Goal: Task Accomplishment & Management: Complete application form

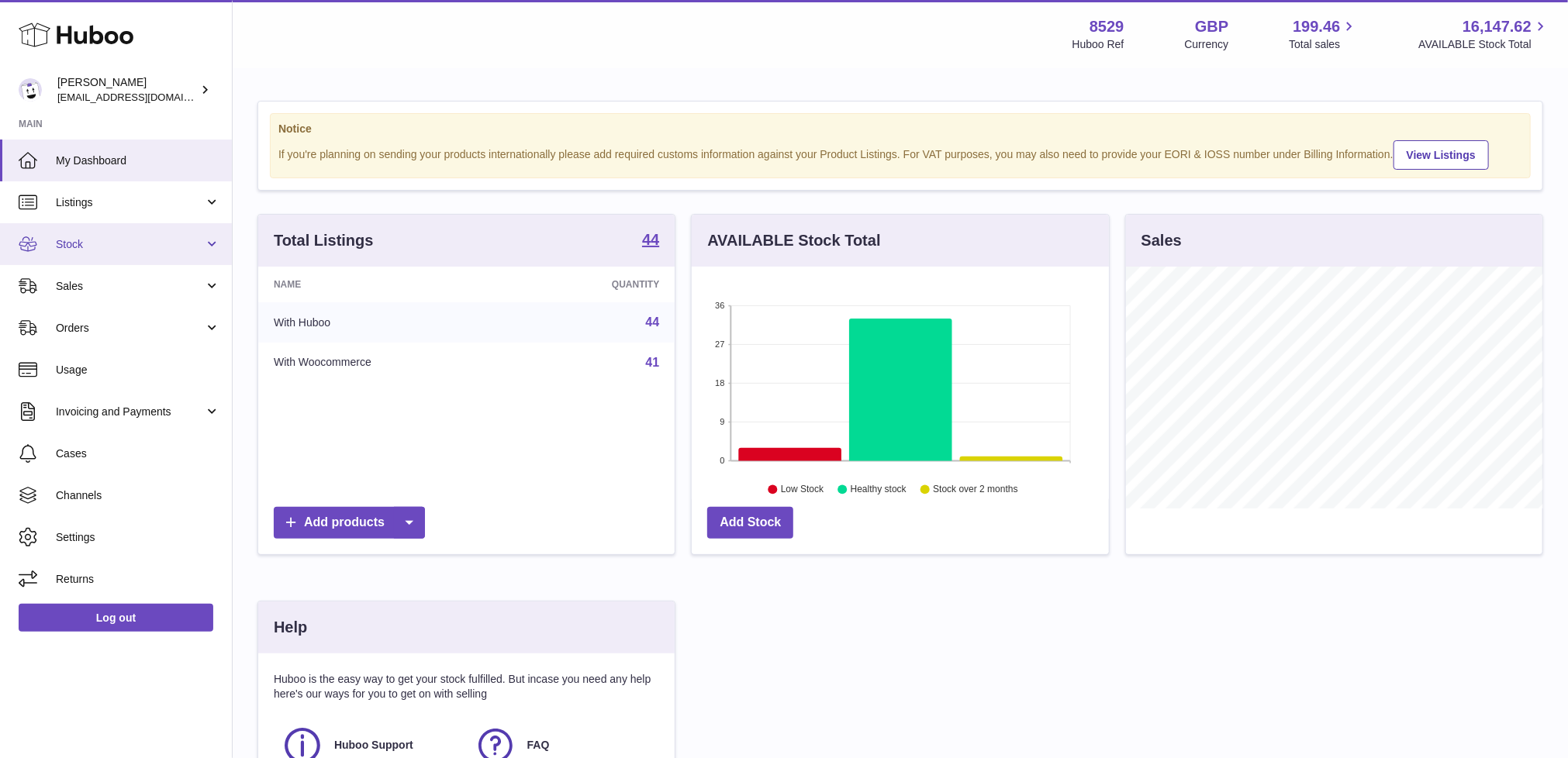
scroll to position [242, 417]
click at [79, 232] on link "Stock" at bounding box center [116, 244] width 232 height 42
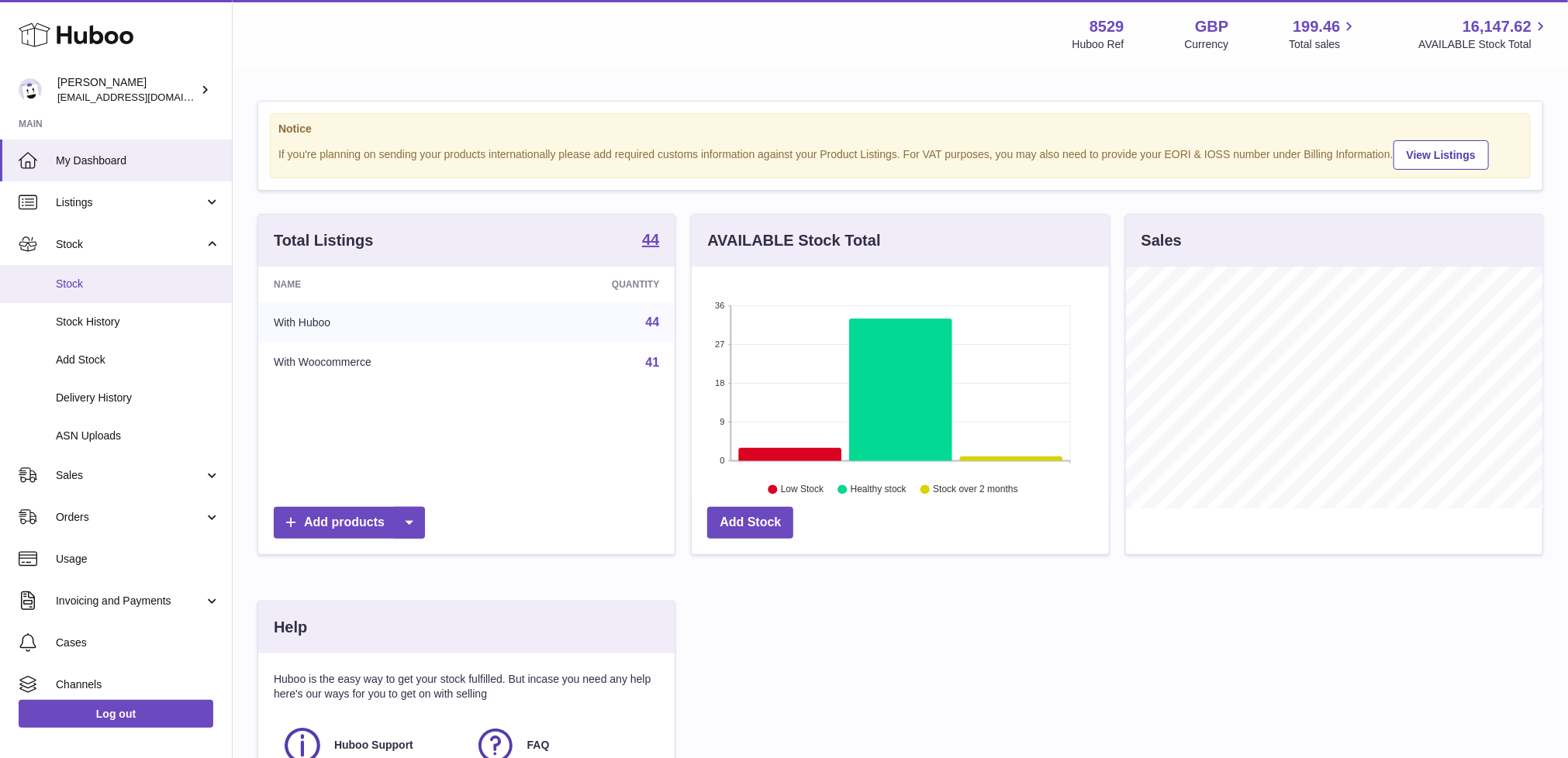
click at [77, 279] on span "Stock" at bounding box center [138, 284] width 164 height 15
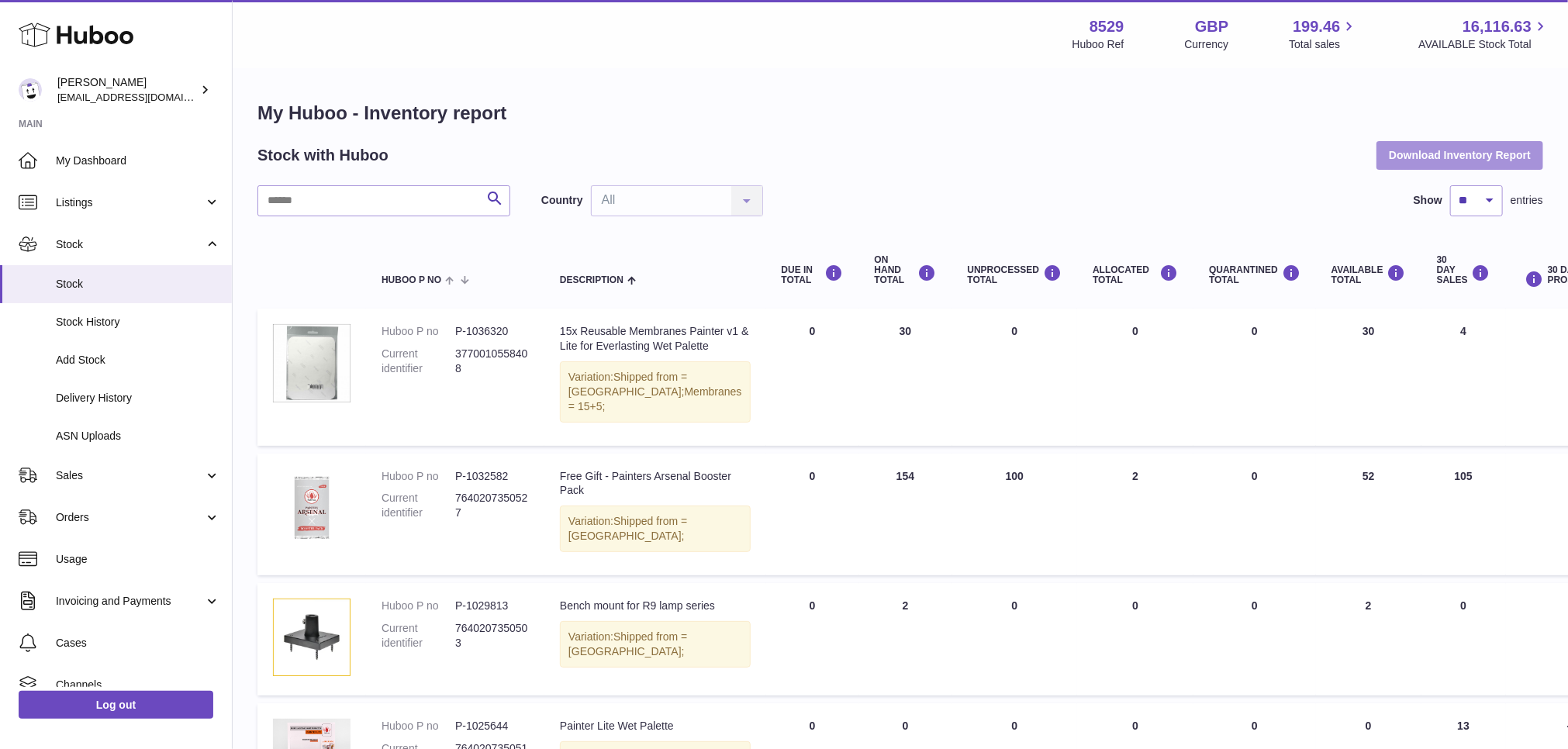
click at [1437, 147] on button "Download Inventory Report" at bounding box center [1459, 155] width 167 height 28
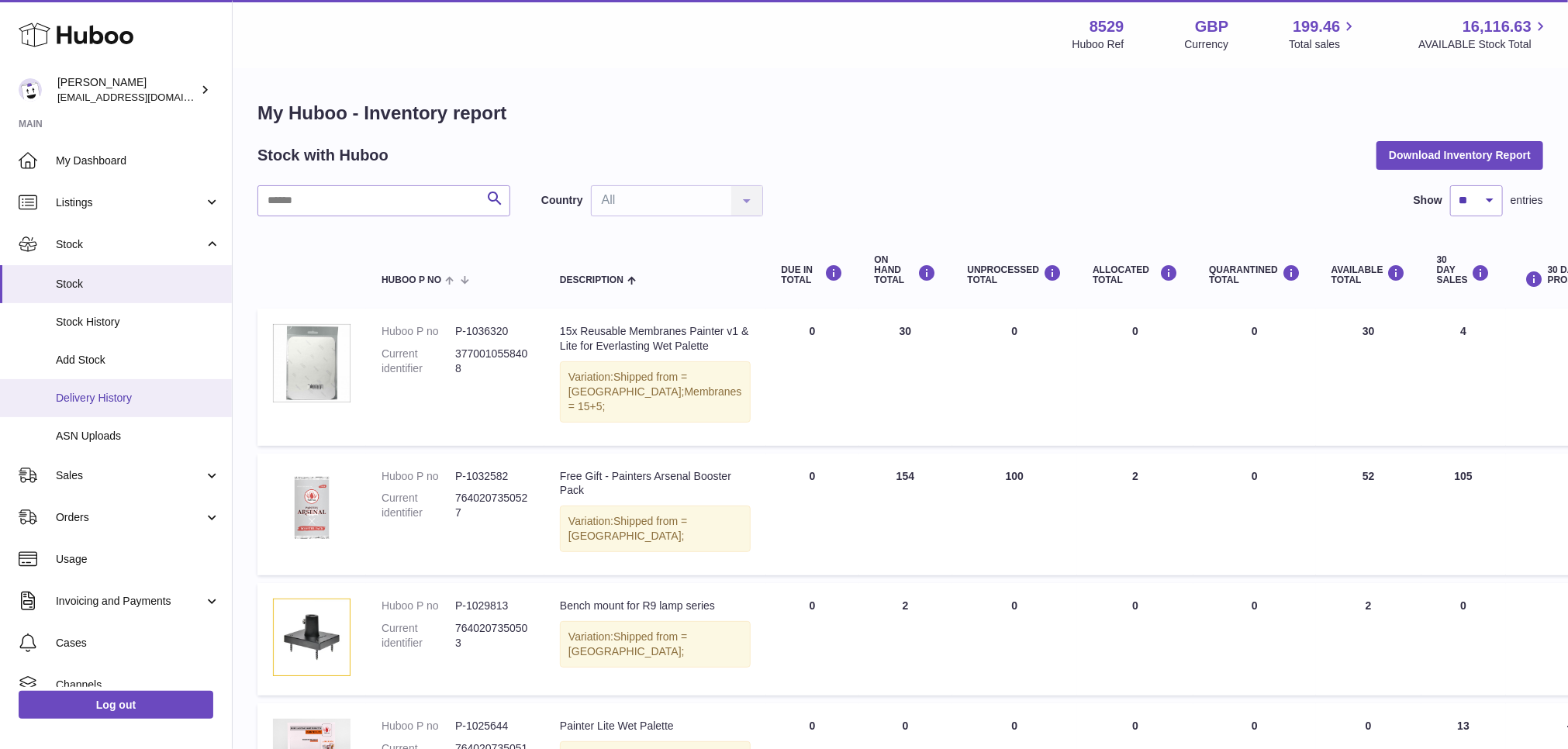
click at [105, 393] on span "Delivery History" at bounding box center [138, 398] width 164 height 15
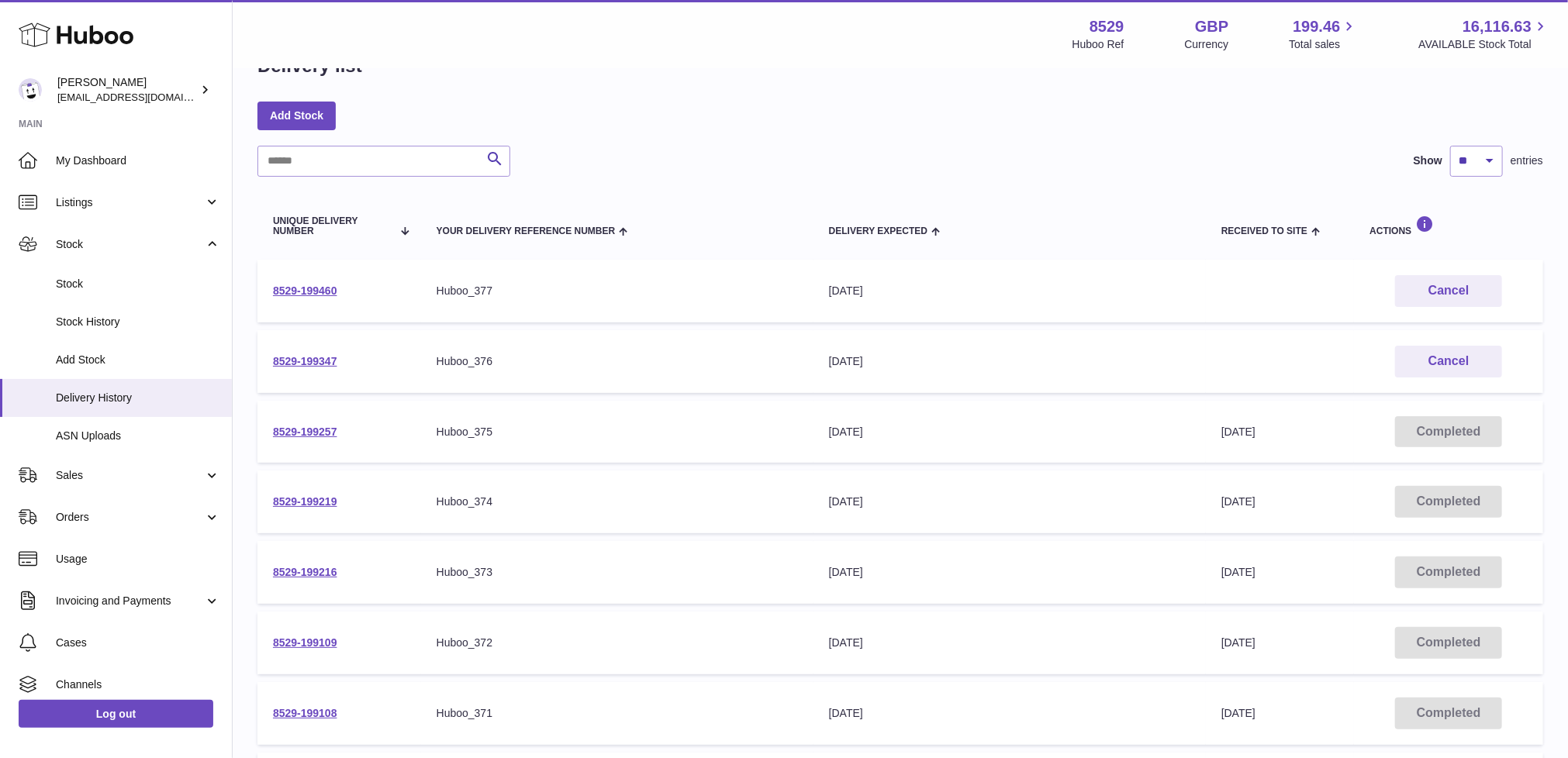
scroll to position [64, 0]
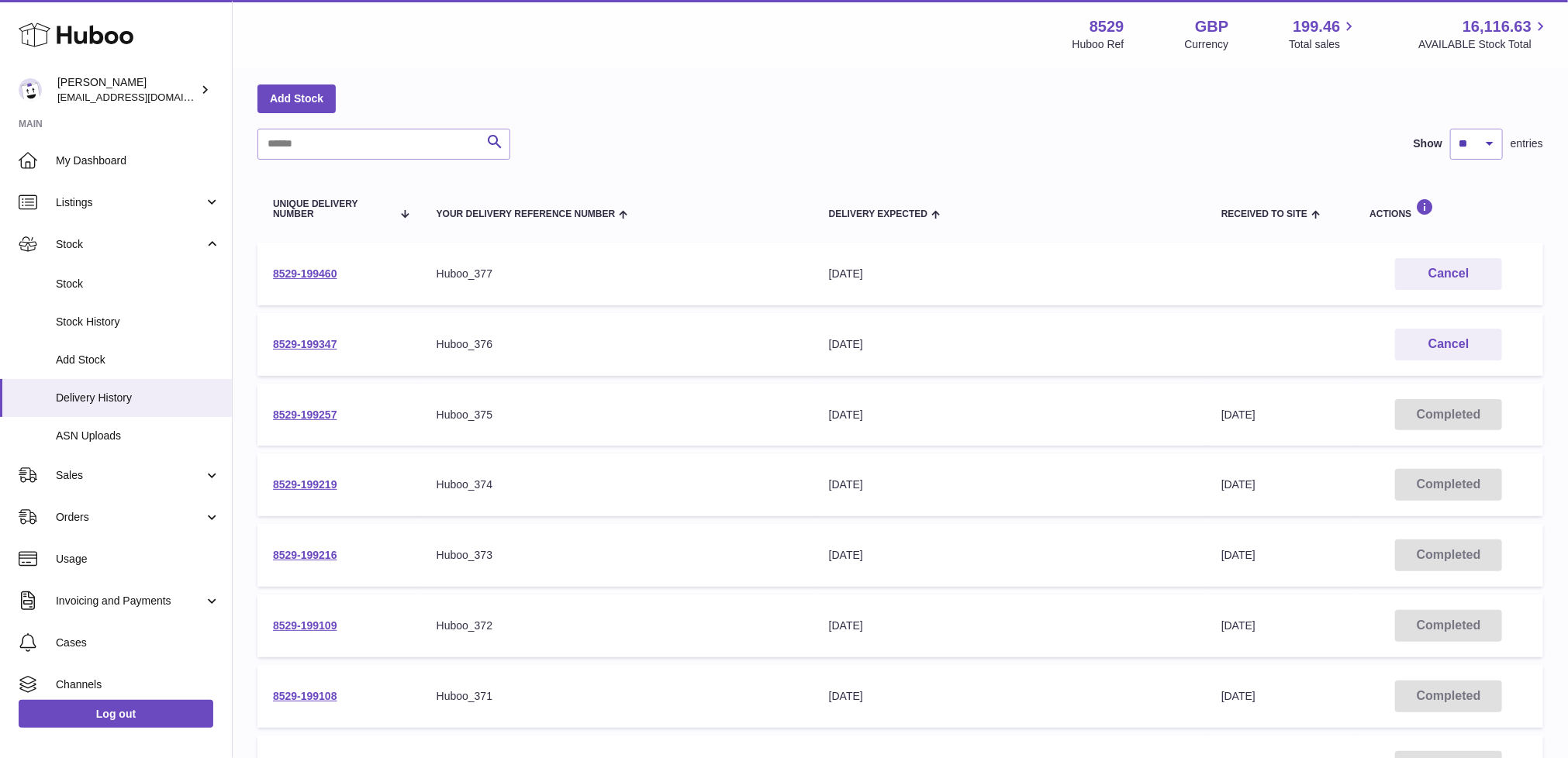
click at [291, 544] on td "8529-199216" at bounding box center [339, 555] width 163 height 63
click at [291, 549] on link "8529-199216" at bounding box center [305, 555] width 64 height 13
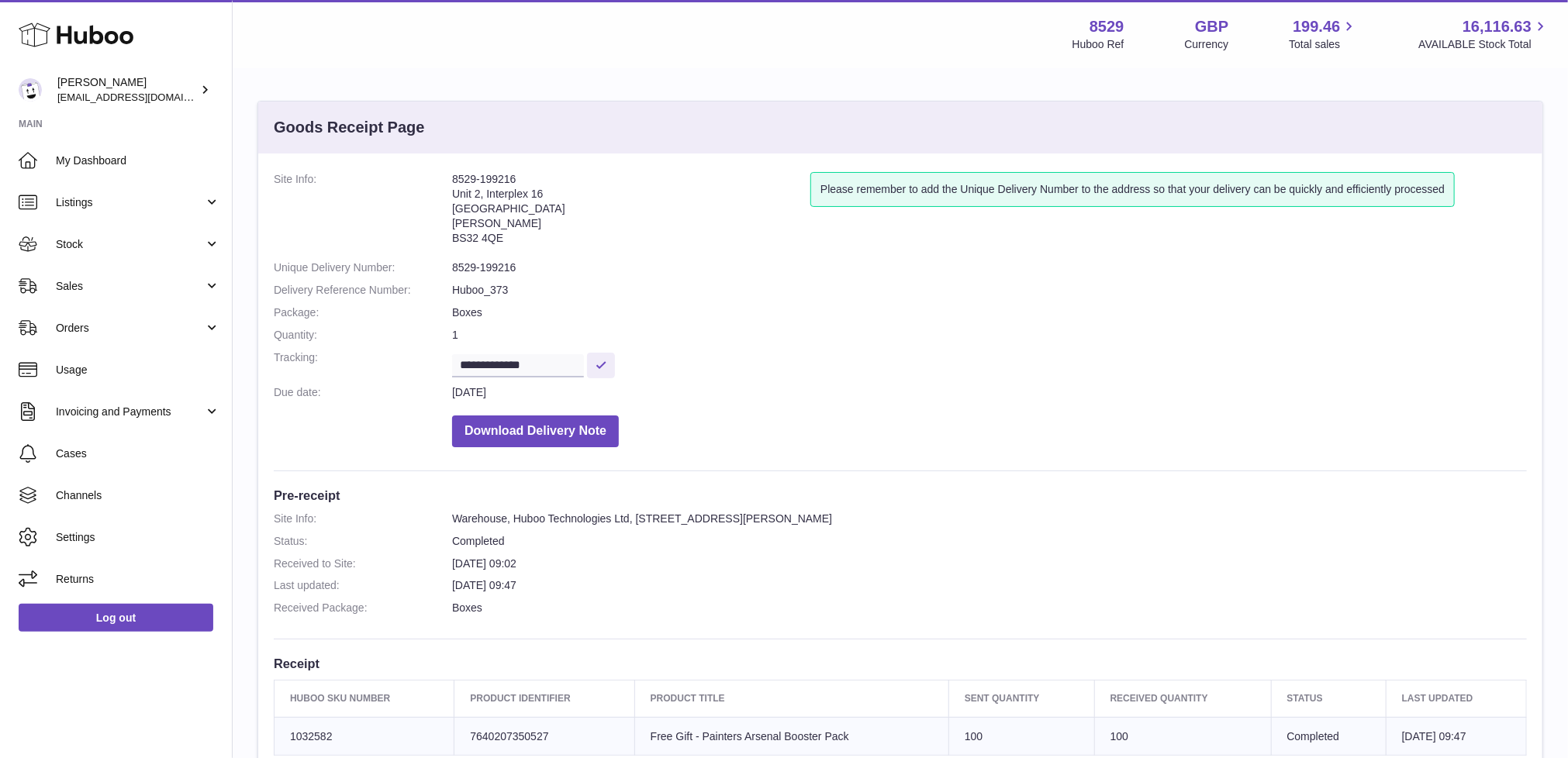
scroll to position [251, 0]
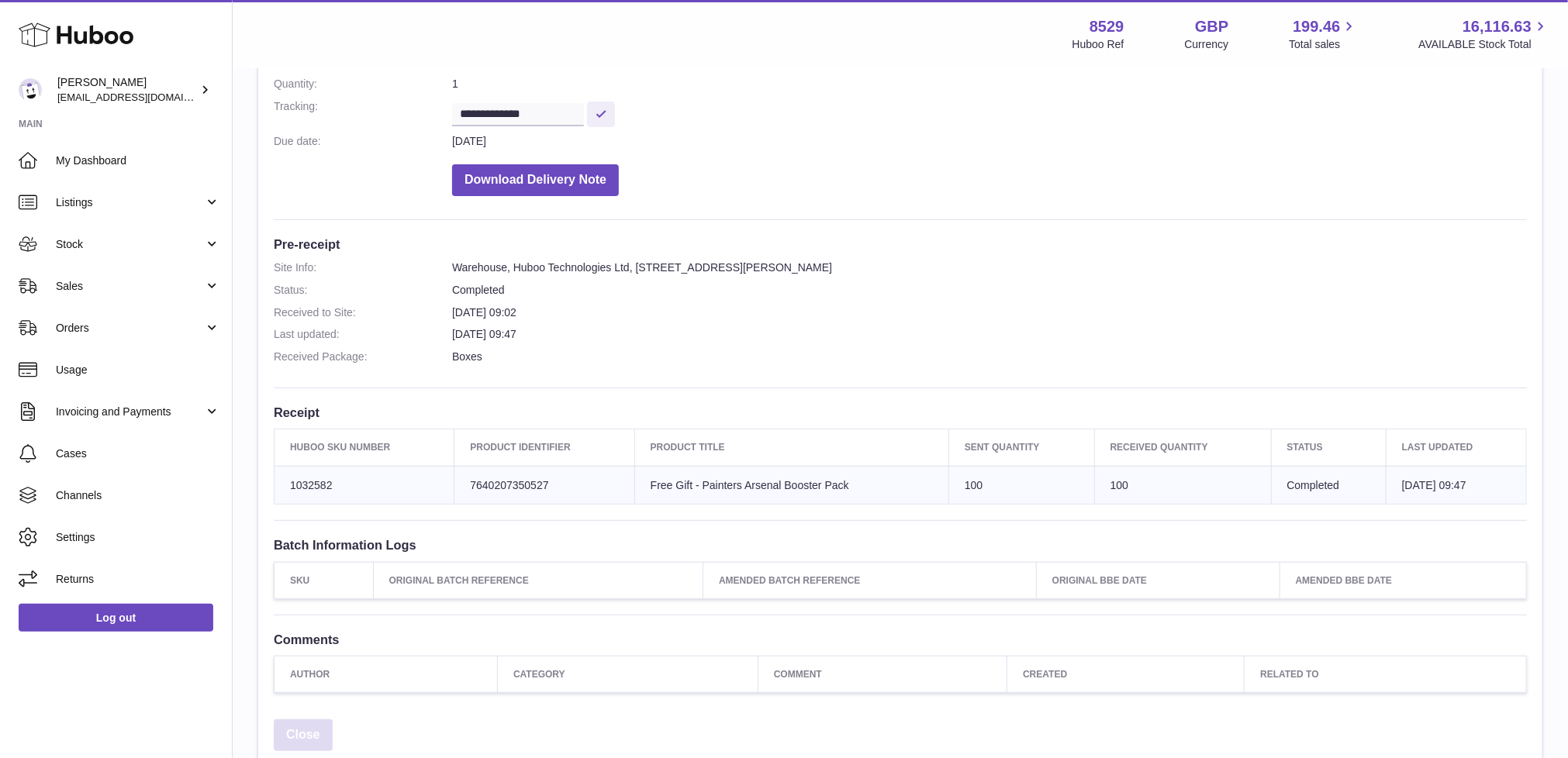
click at [307, 723] on link "Close" at bounding box center [303, 735] width 59 height 32
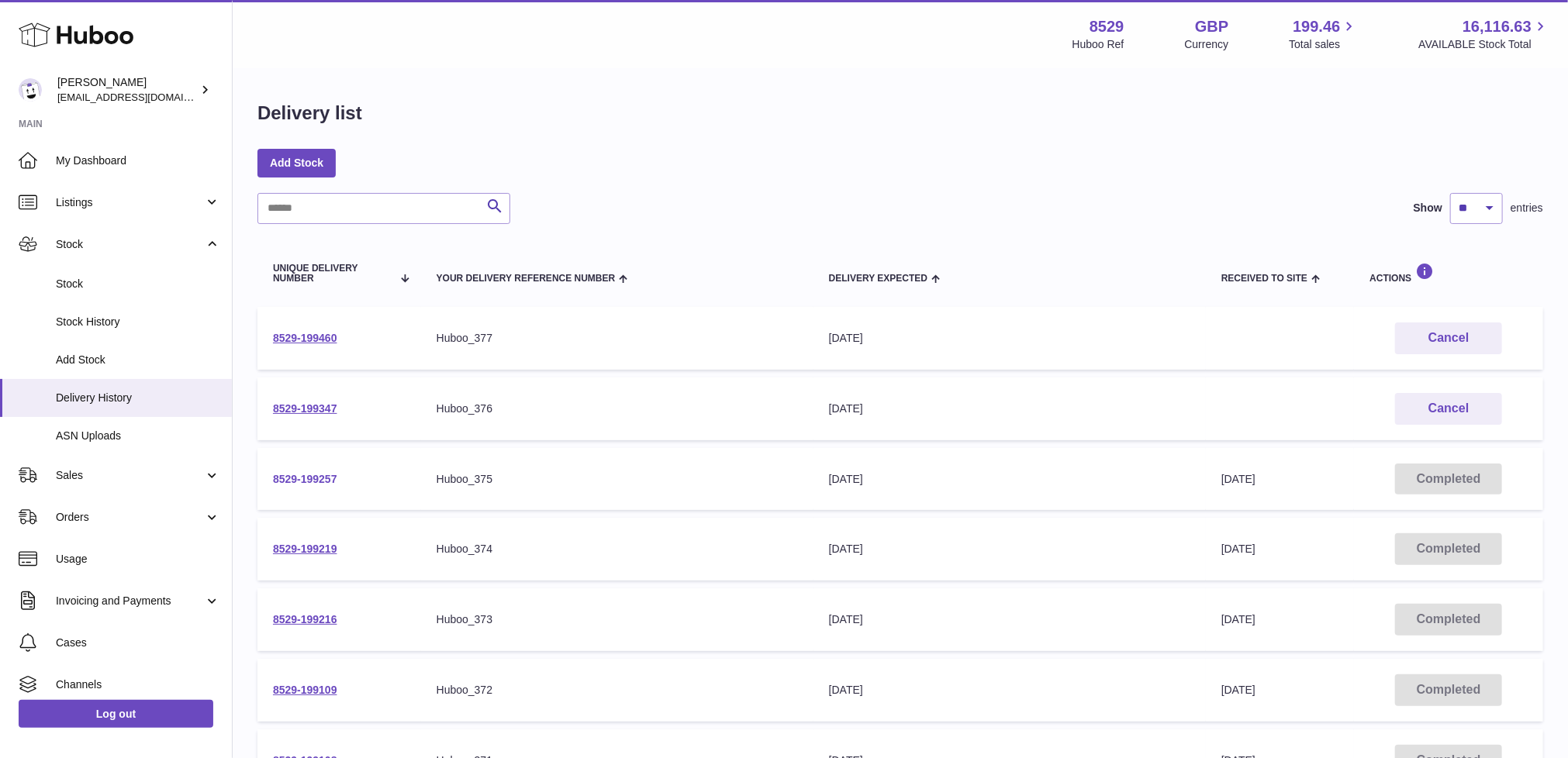
click at [316, 473] on link "8529-199257" at bounding box center [305, 479] width 64 height 13
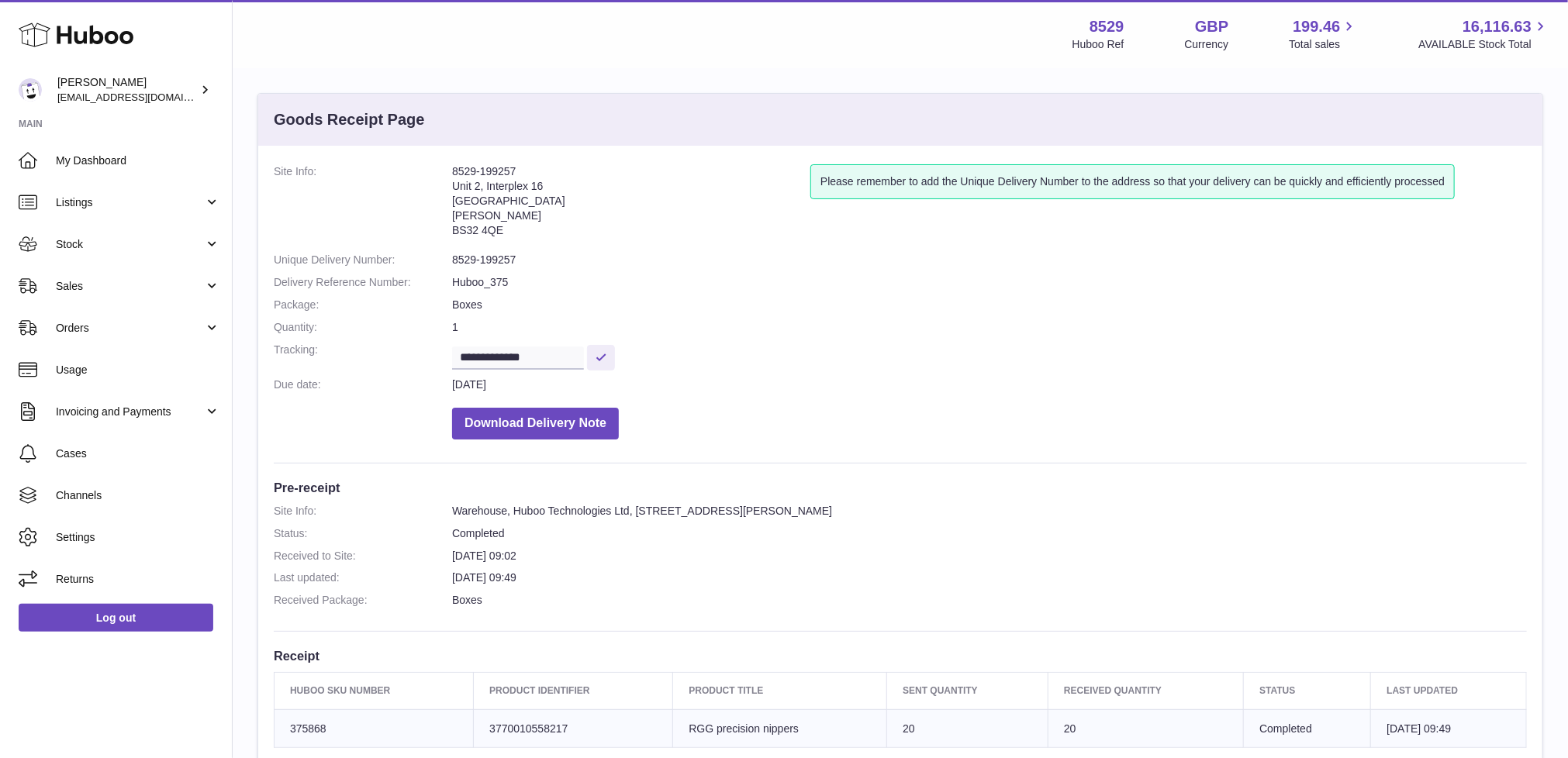
scroll to position [142, 0]
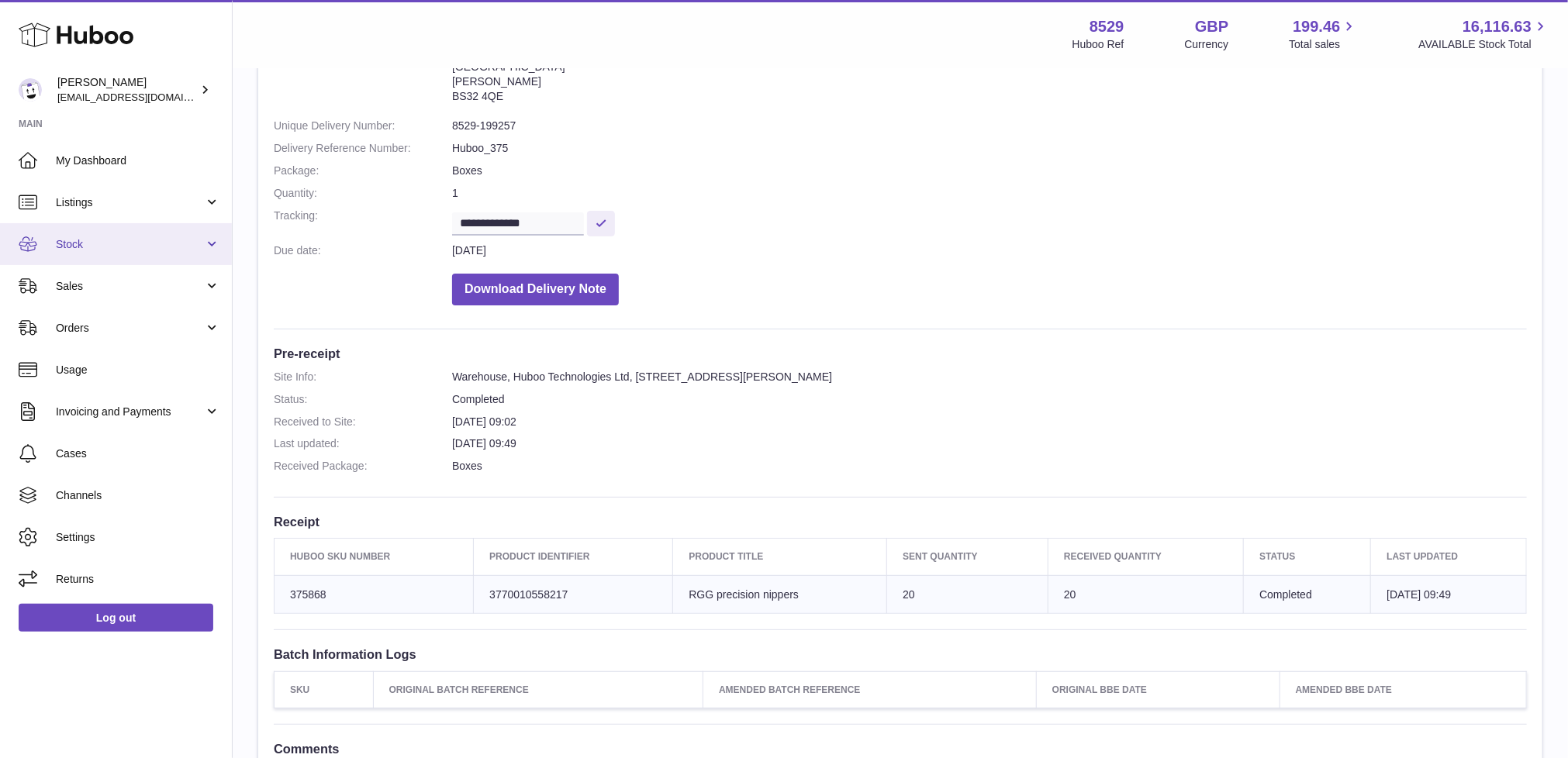
click at [127, 233] on link "Stock" at bounding box center [116, 244] width 232 height 42
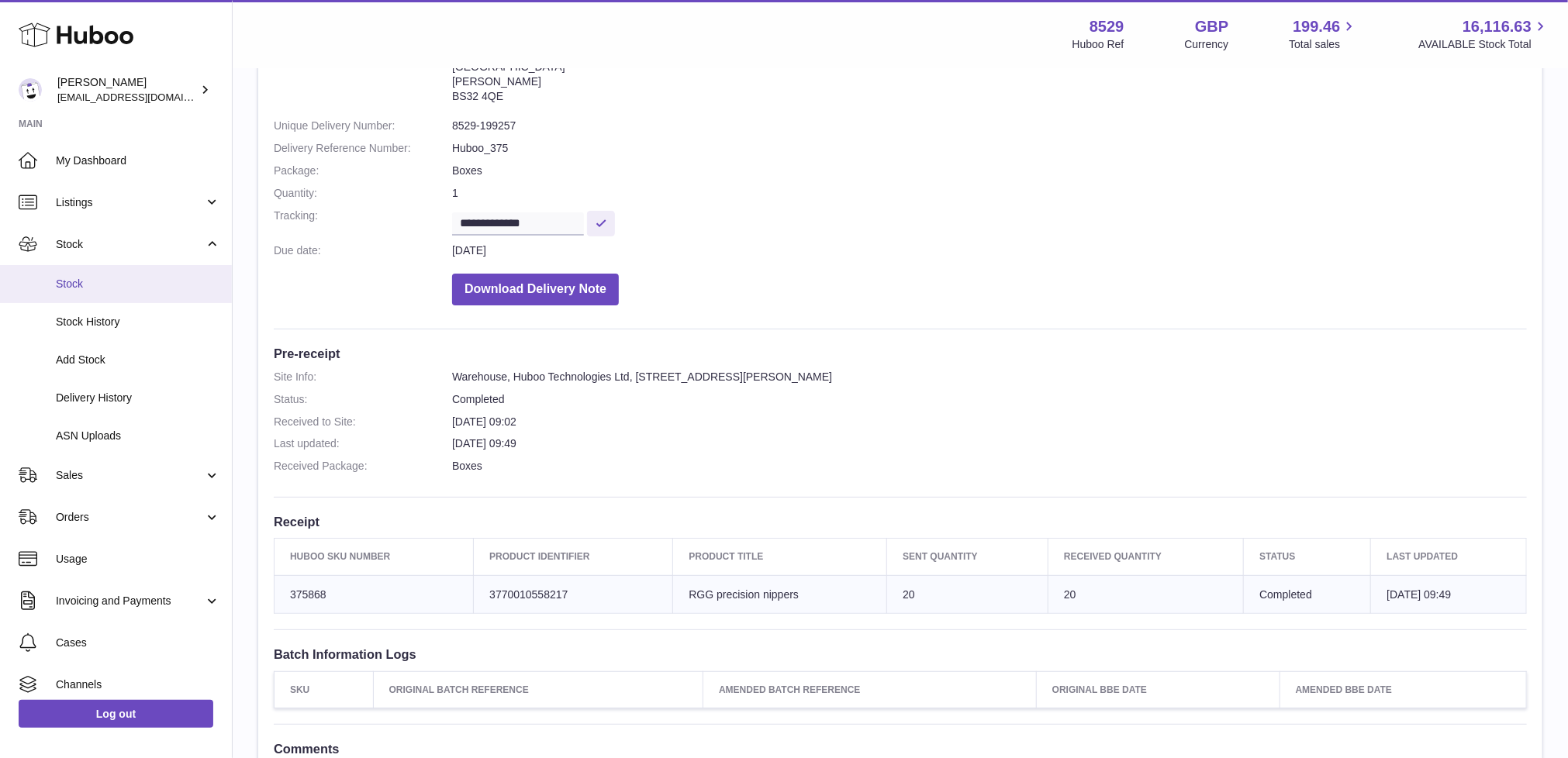
click at [97, 269] on link "Stock" at bounding box center [116, 284] width 232 height 38
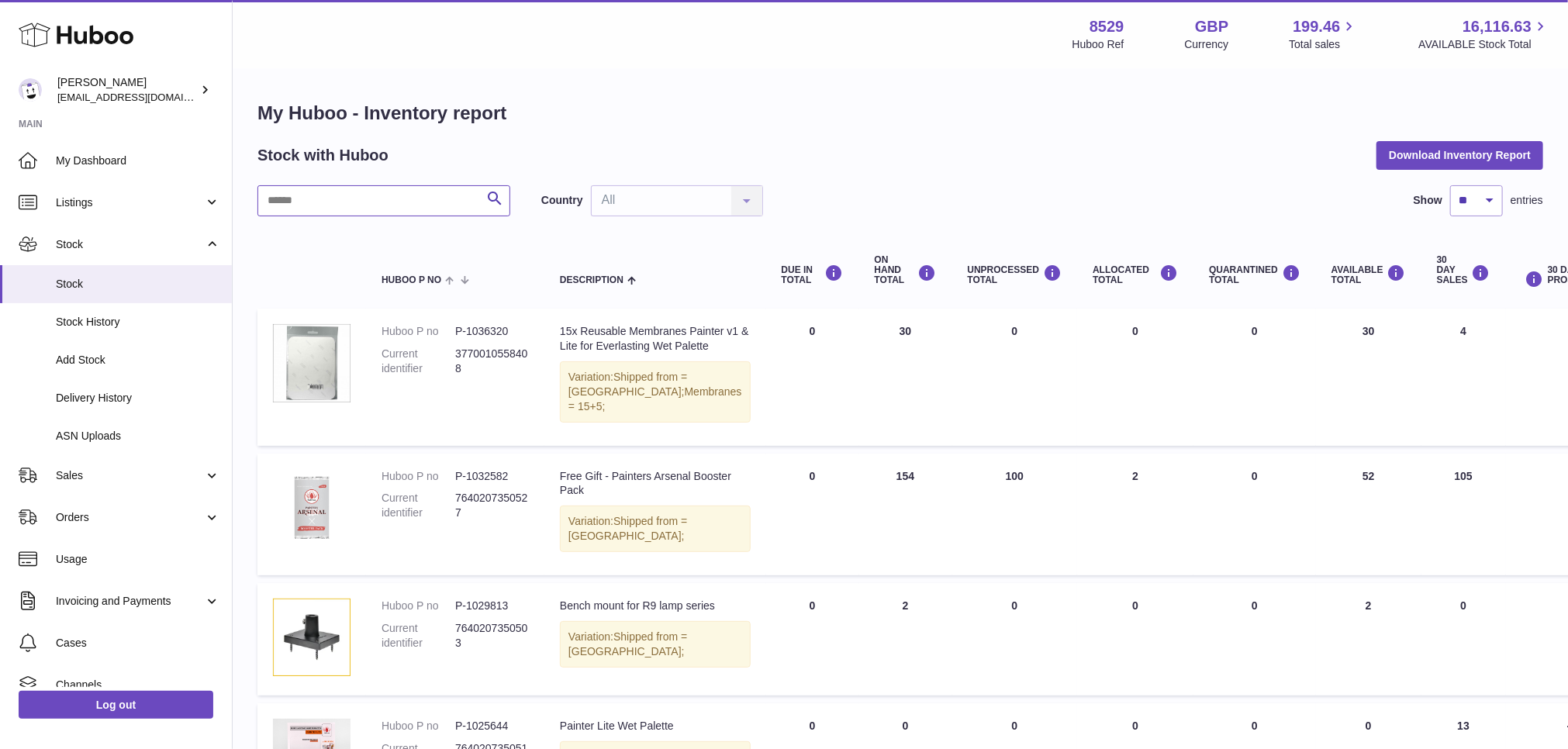
click at [333, 189] on input "text" at bounding box center [384, 200] width 253 height 31
paste input "******"
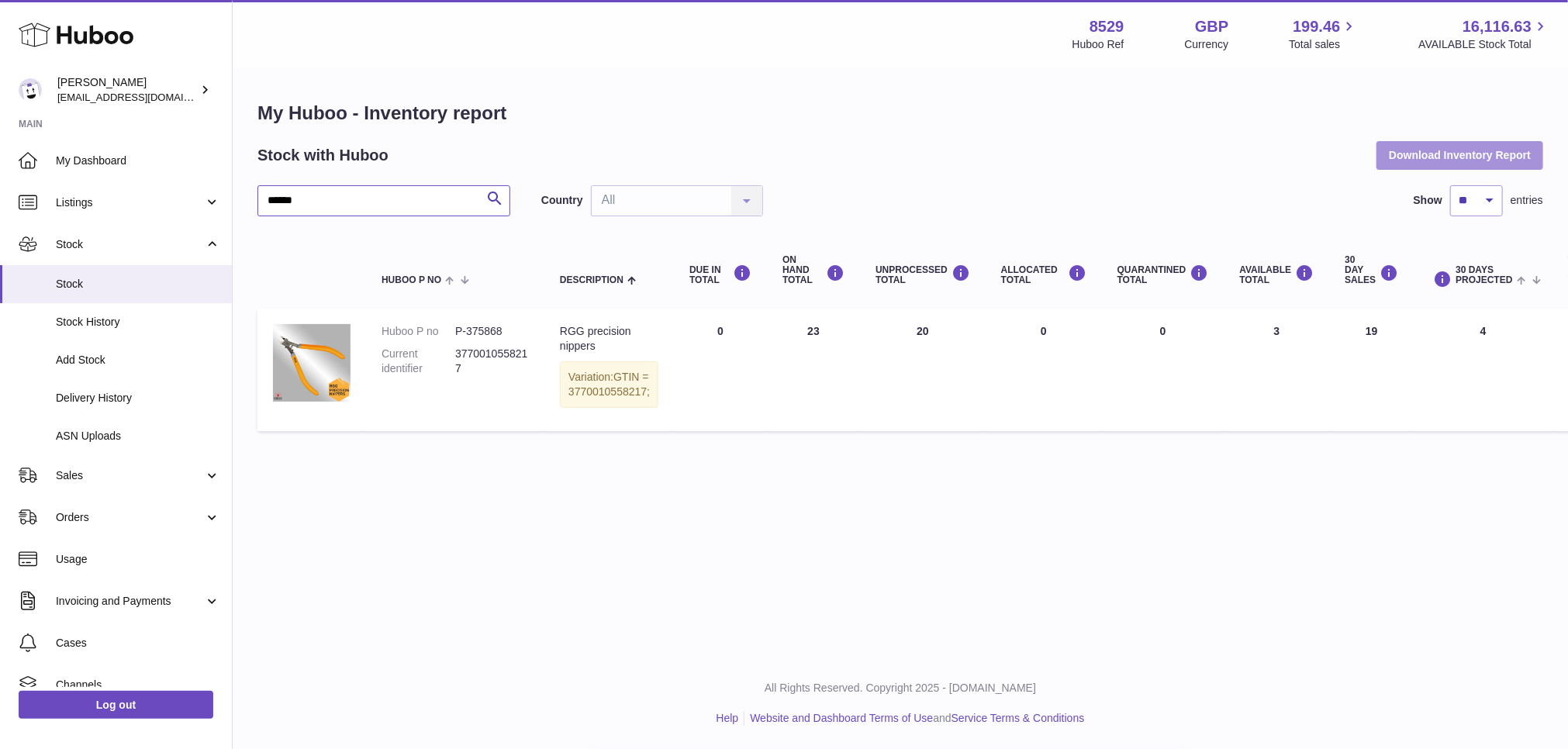
type input "******"
click at [1418, 151] on button "Download Inventory Report" at bounding box center [1459, 155] width 167 height 28
click at [69, 313] on link "Stock History" at bounding box center [116, 321] width 232 height 38
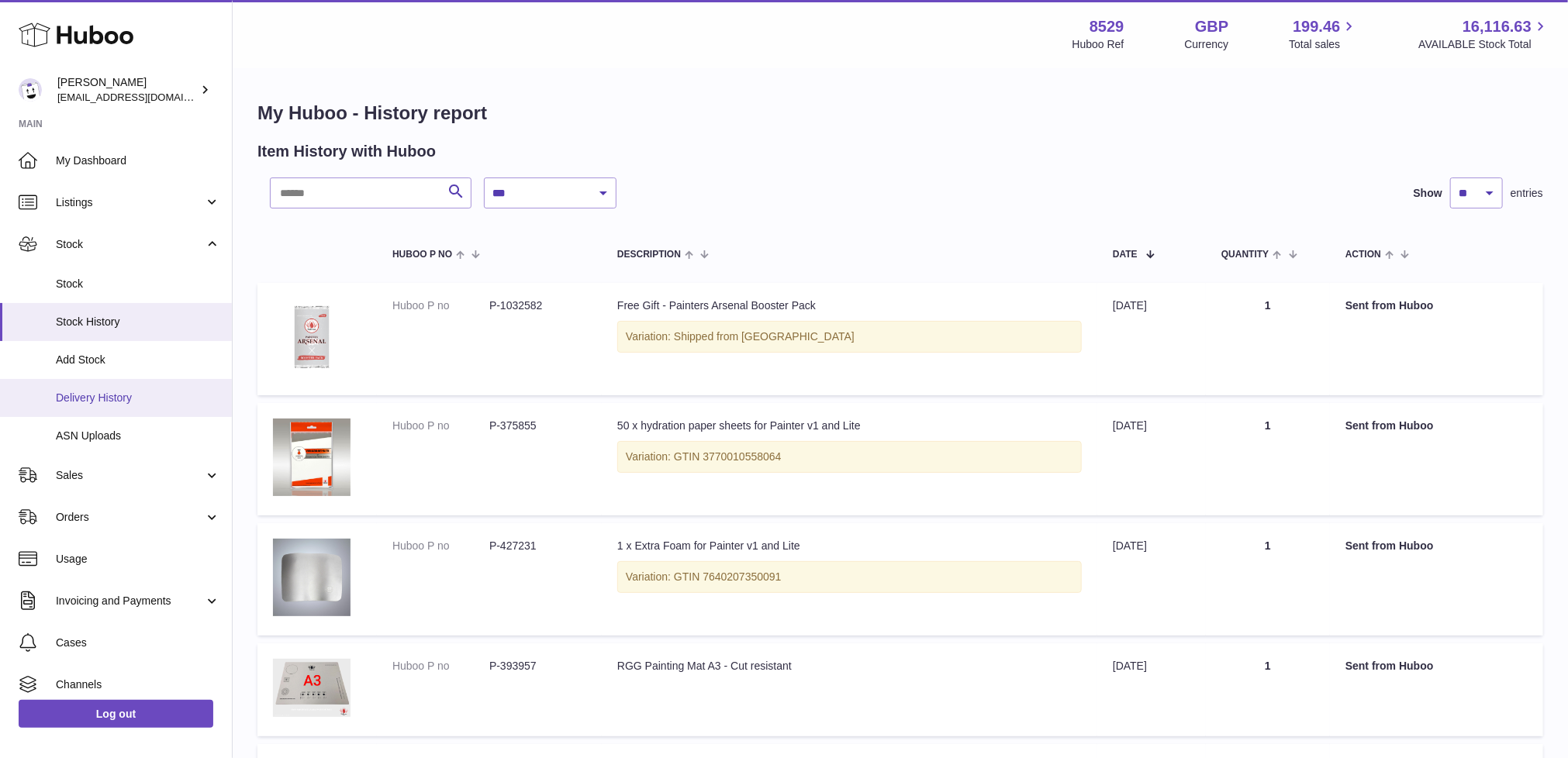
click at [88, 392] on span "Delivery History" at bounding box center [138, 398] width 164 height 15
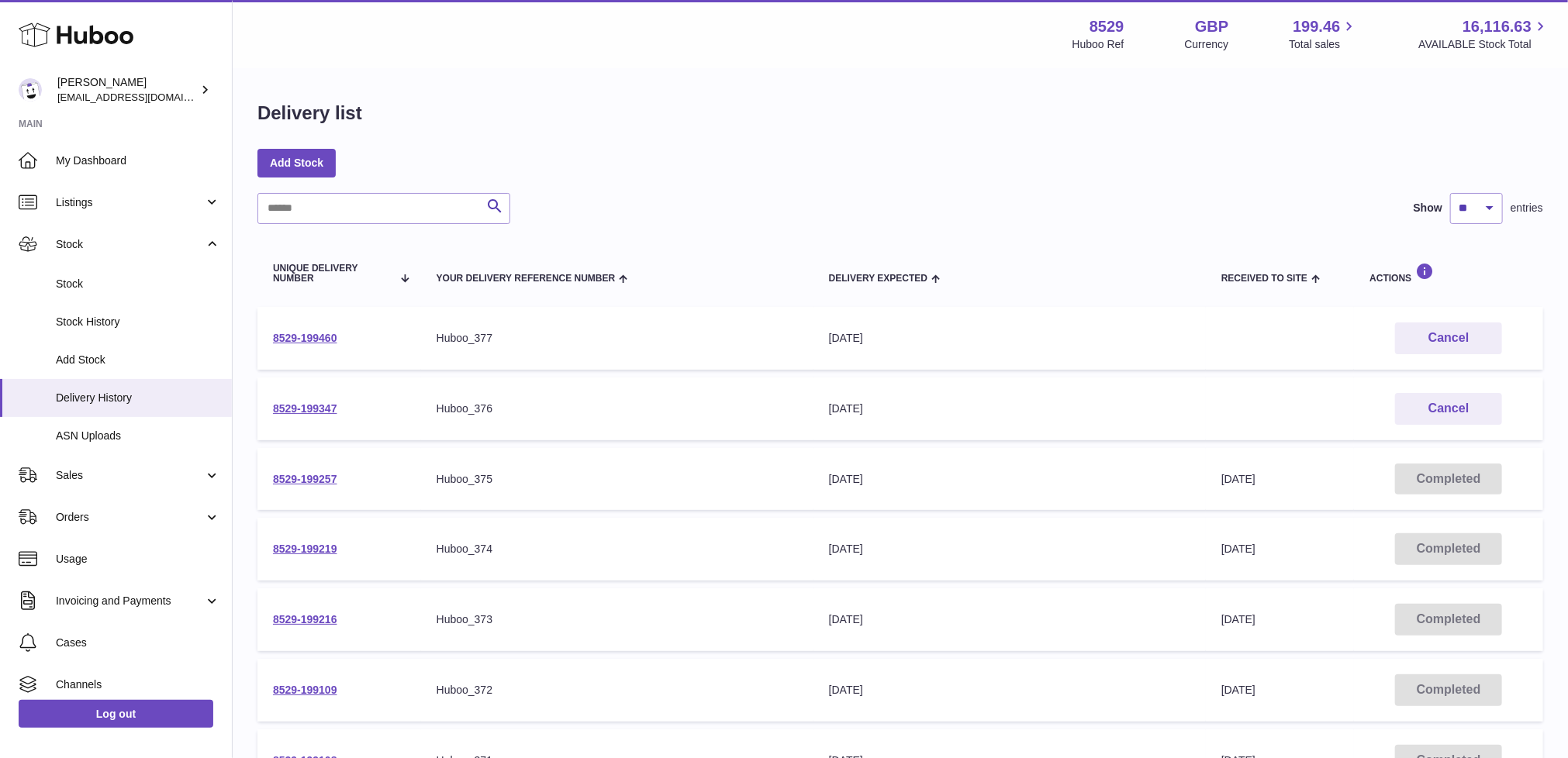
scroll to position [8, 0]
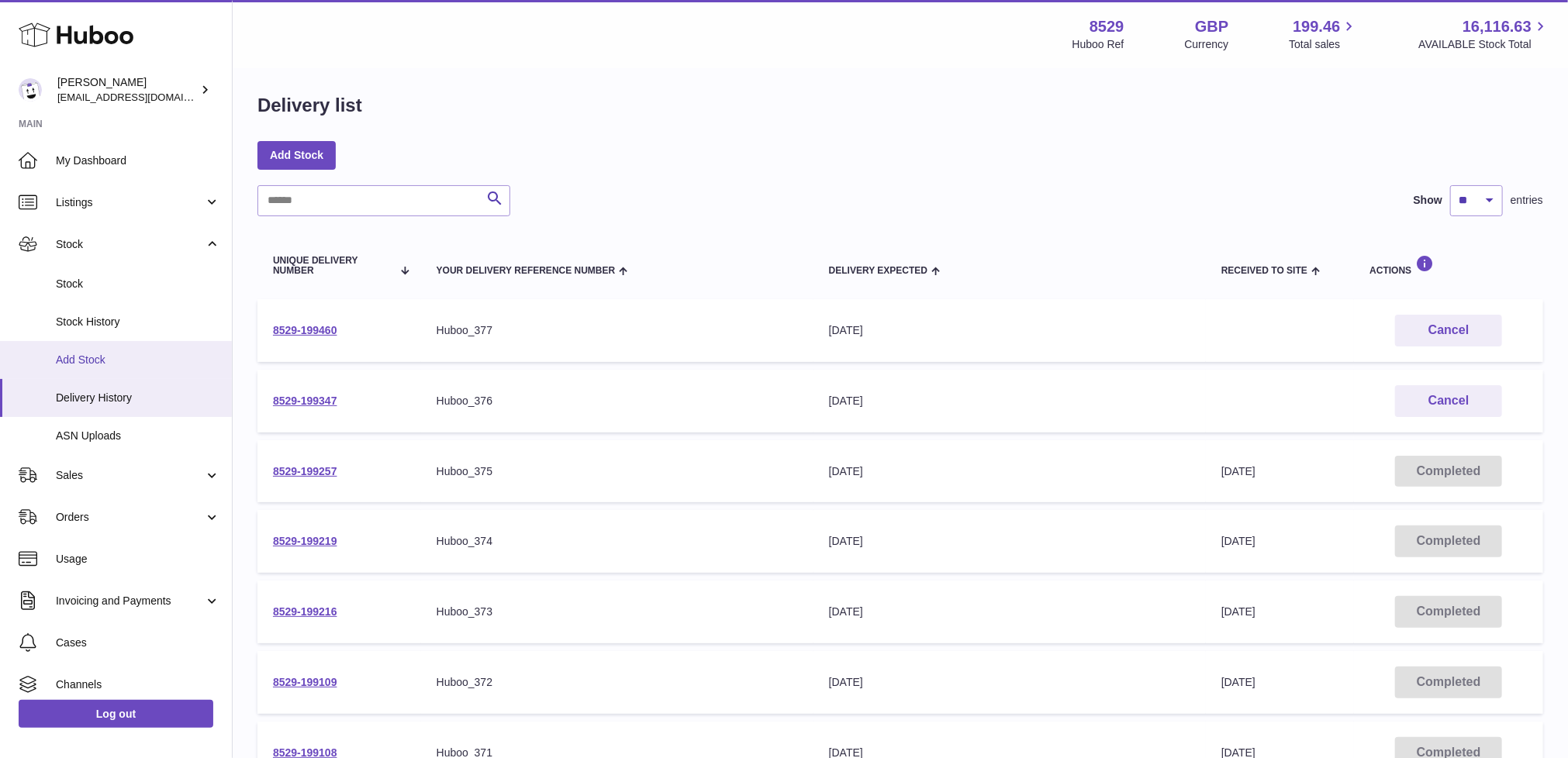
click at [85, 352] on span "Add Stock" at bounding box center [138, 360] width 164 height 15
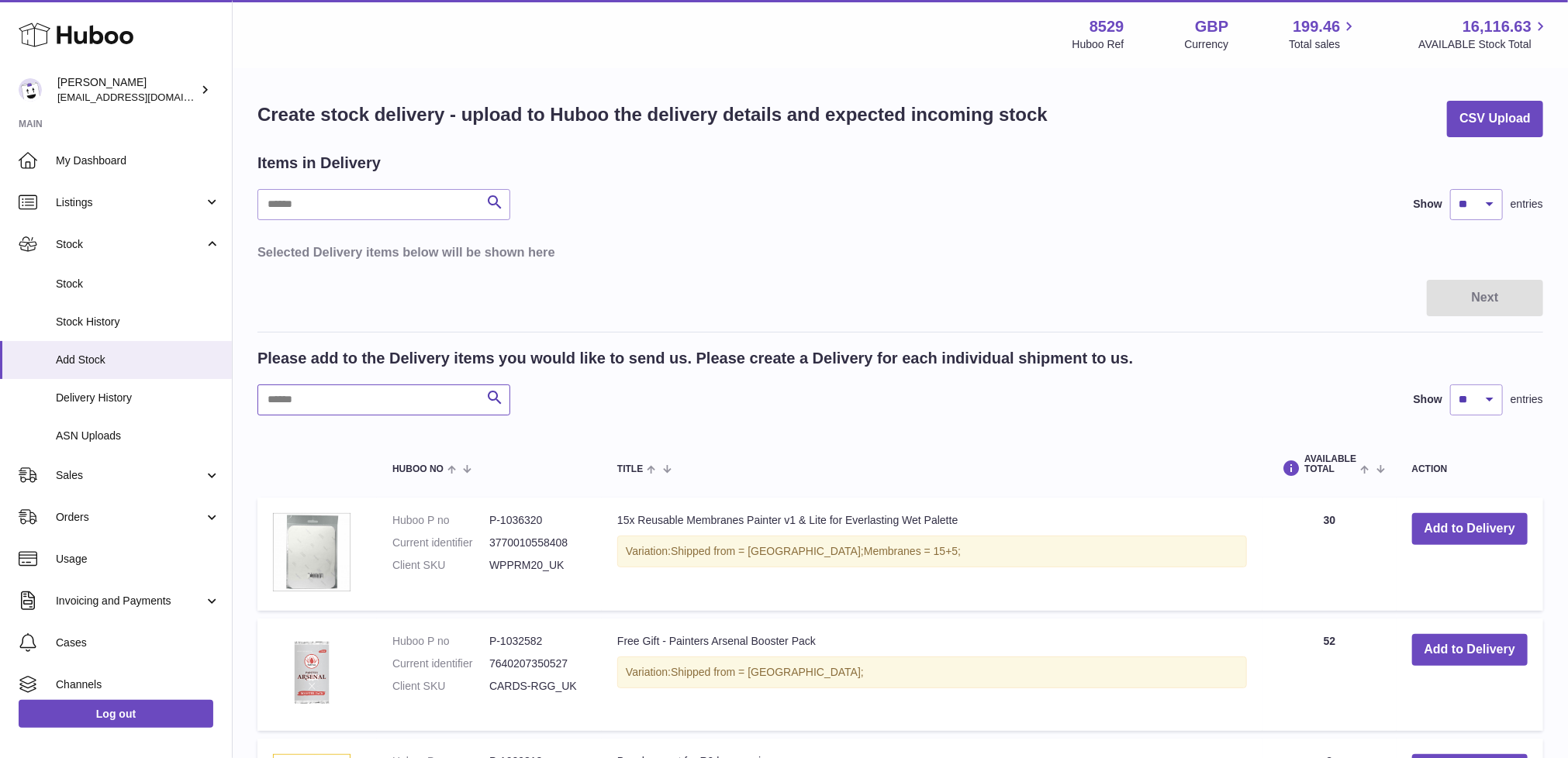
click at [385, 399] on input "text" at bounding box center [384, 399] width 253 height 31
paste input "******"
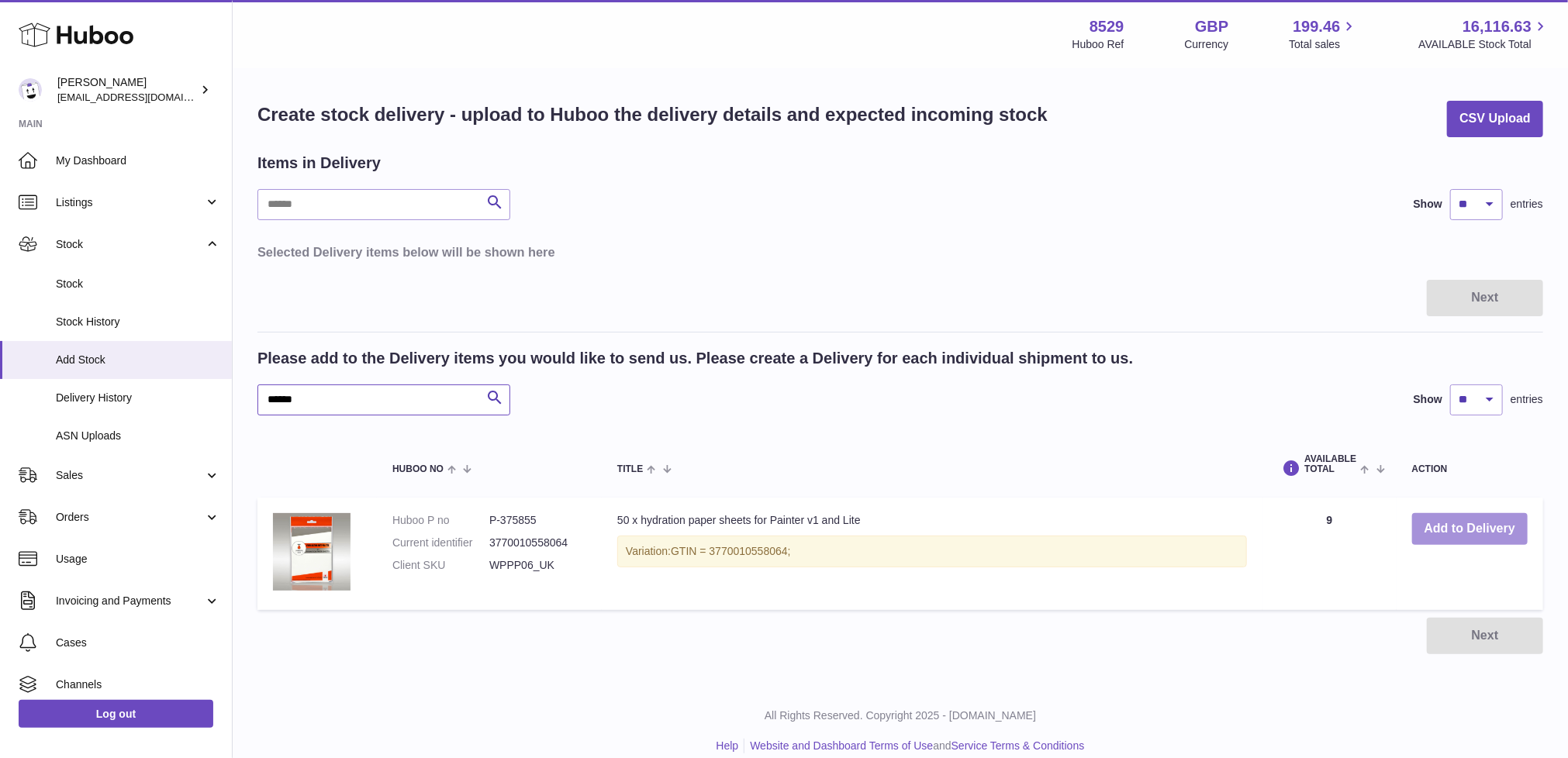
type input "******"
click at [1446, 531] on button "Add to Delivery" at bounding box center [1470, 529] width 116 height 32
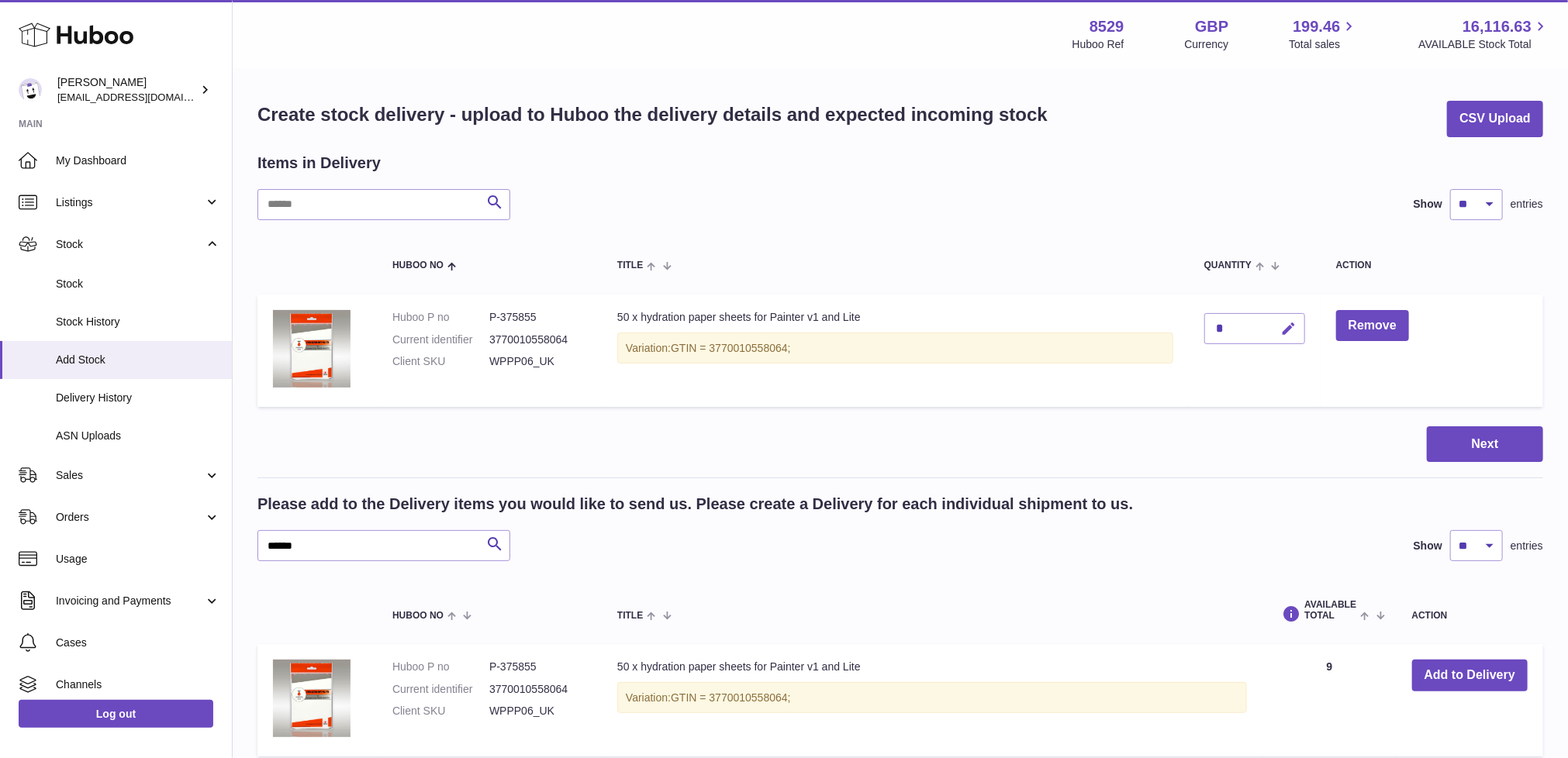
click at [1288, 324] on icon "button" at bounding box center [1288, 329] width 16 height 16
type input "**"
click at [1293, 326] on icon "submit" at bounding box center [1289, 328] width 14 height 14
click at [1468, 447] on button "Next" at bounding box center [1484, 444] width 116 height 37
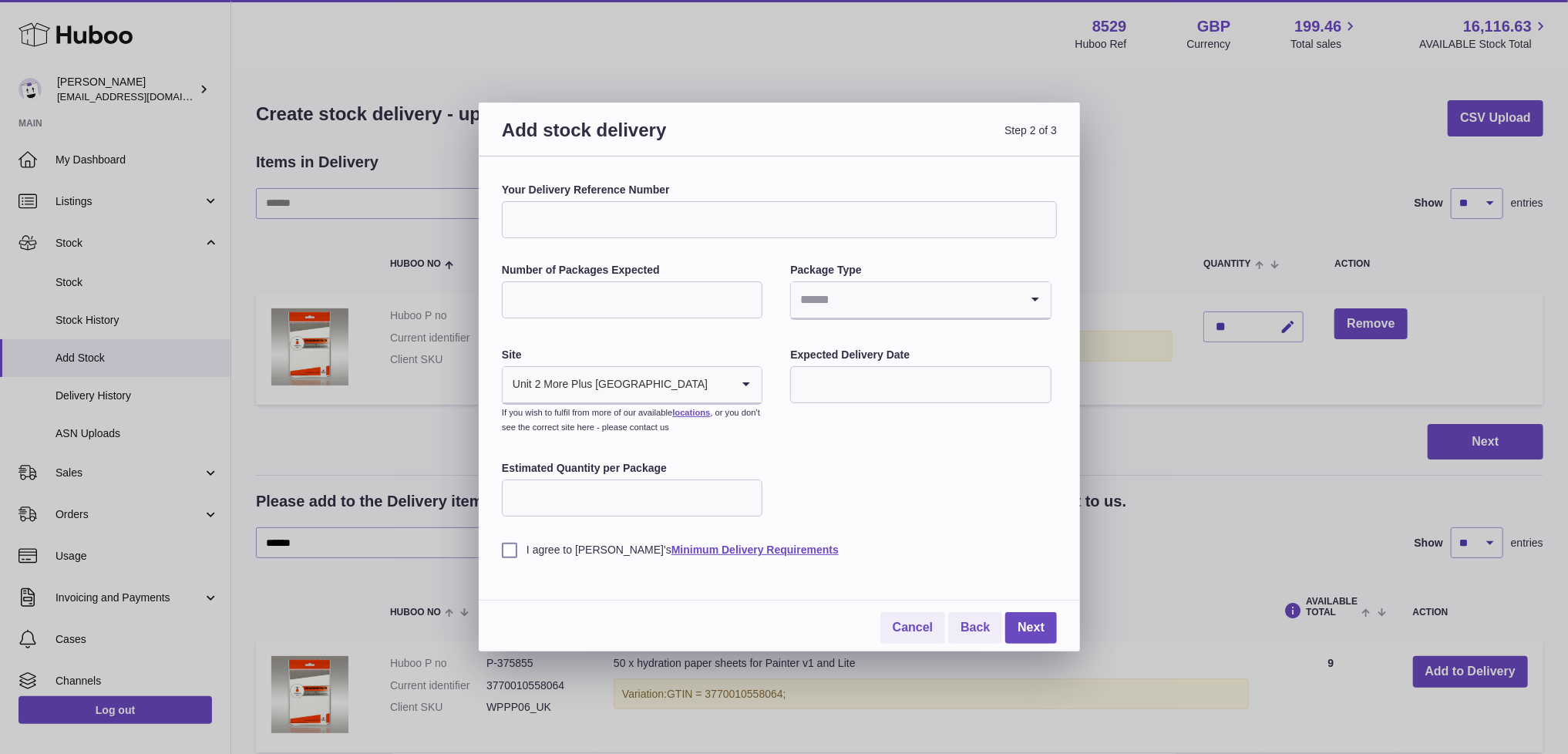
click at [671, 226] on input "Your Delivery Reference Number" at bounding box center [779, 220] width 555 height 37
paste input "*********"
type input "*********"
type input "*"
click at [745, 295] on input "*" at bounding box center [632, 300] width 261 height 37
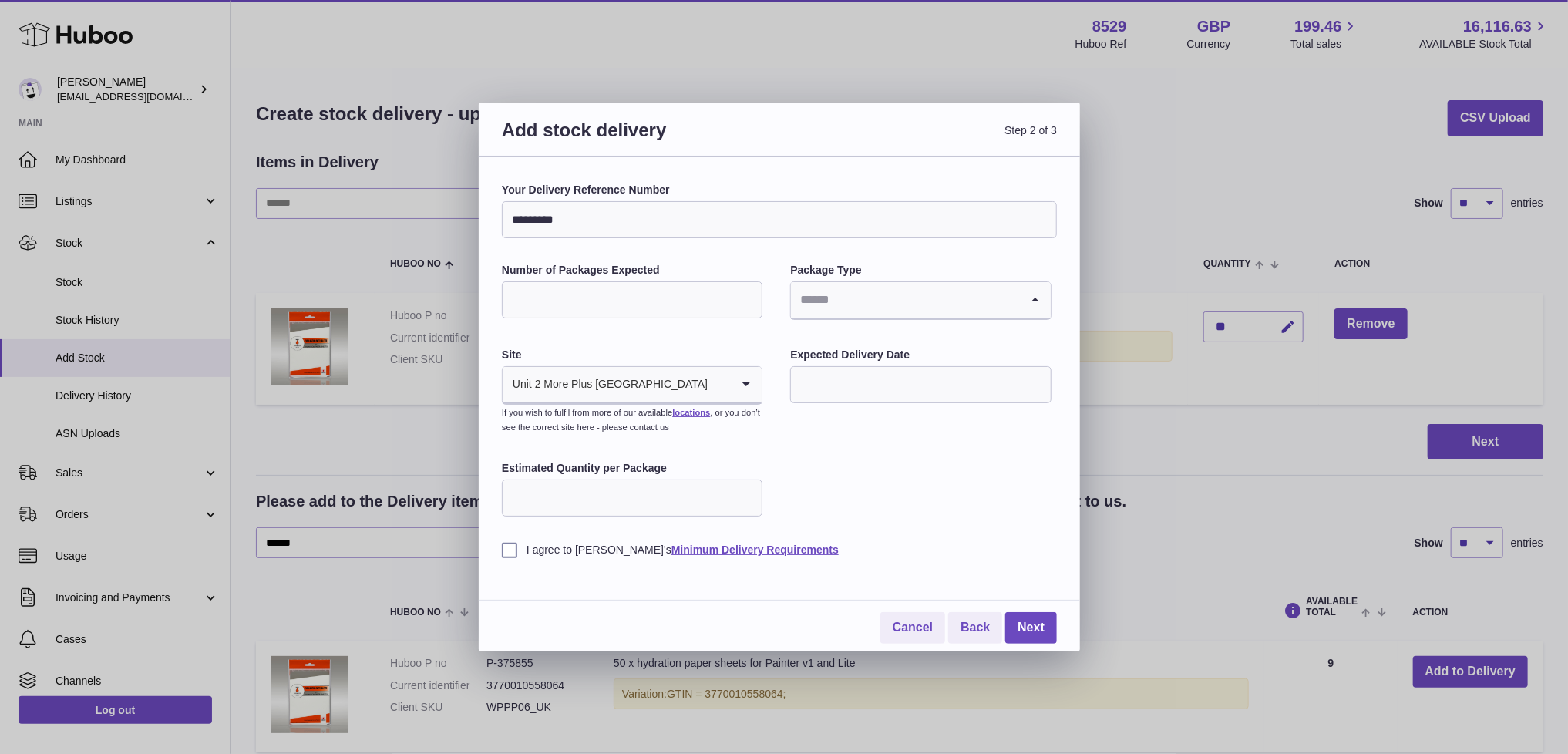
click at [823, 298] on input "Search for option" at bounding box center [905, 300] width 228 height 36
click at [821, 406] on li "Boxes" at bounding box center [920, 403] width 257 height 31
click at [817, 393] on input "text" at bounding box center [920, 384] width 261 height 37
drag, startPoint x: 877, startPoint y: 604, endPoint x: 907, endPoint y: 605, distance: 30.0
click at [907, 605] on div "1 2 3 4 5 6 7 8 9 10 11 12 13 14 15 16 17 18 19 20 21 22 23 24 25 26 27 28 29 3…" at bounding box center [907, 543] width 216 height 154
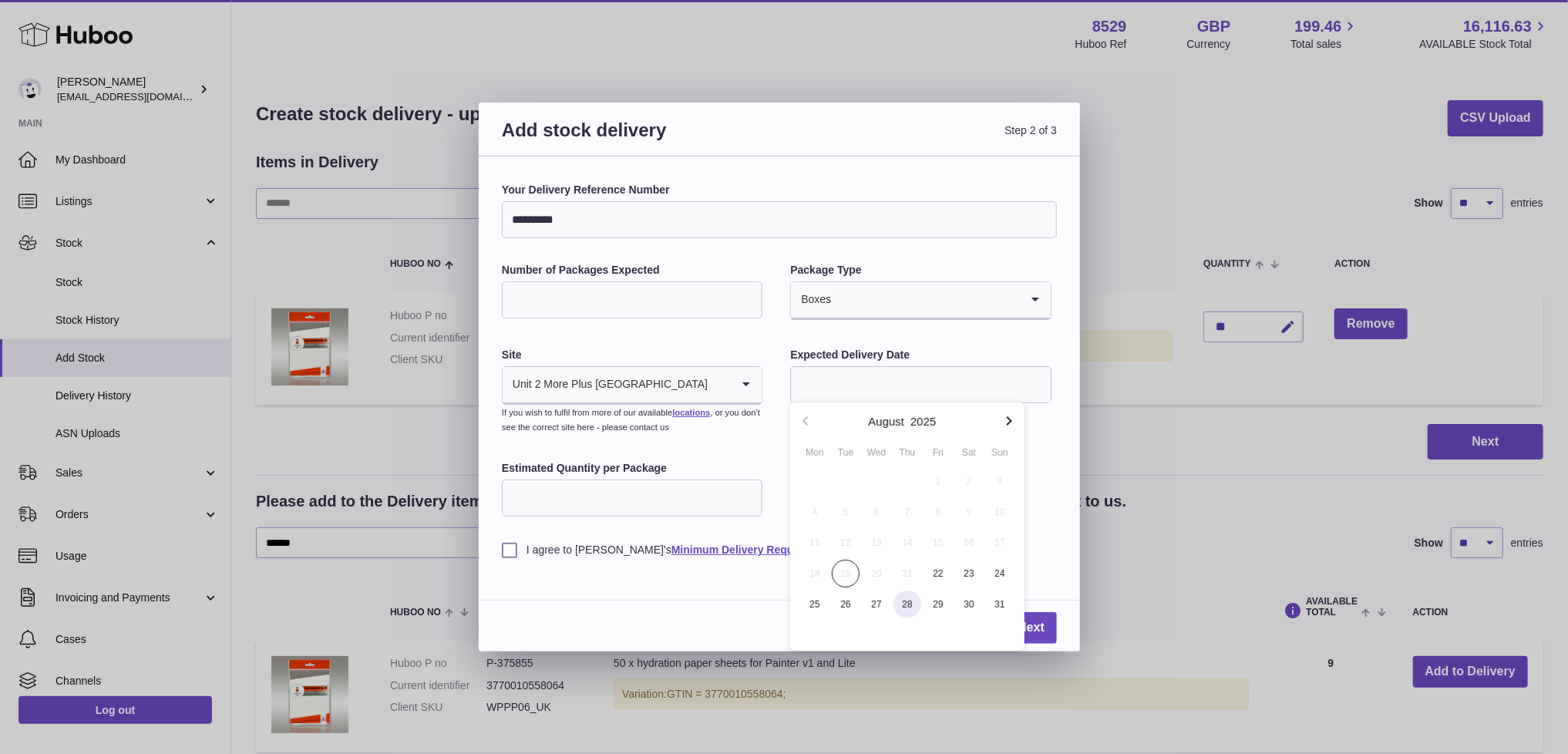
click at [907, 605] on span "28" at bounding box center [907, 604] width 27 height 27
type input "**********"
click at [580, 506] on input "Estimated Quantity per Package" at bounding box center [632, 498] width 261 height 37
type input "**"
click at [510, 552] on label "I agree to Huboo's Minimum Delivery Requirements" at bounding box center [779, 550] width 555 height 15
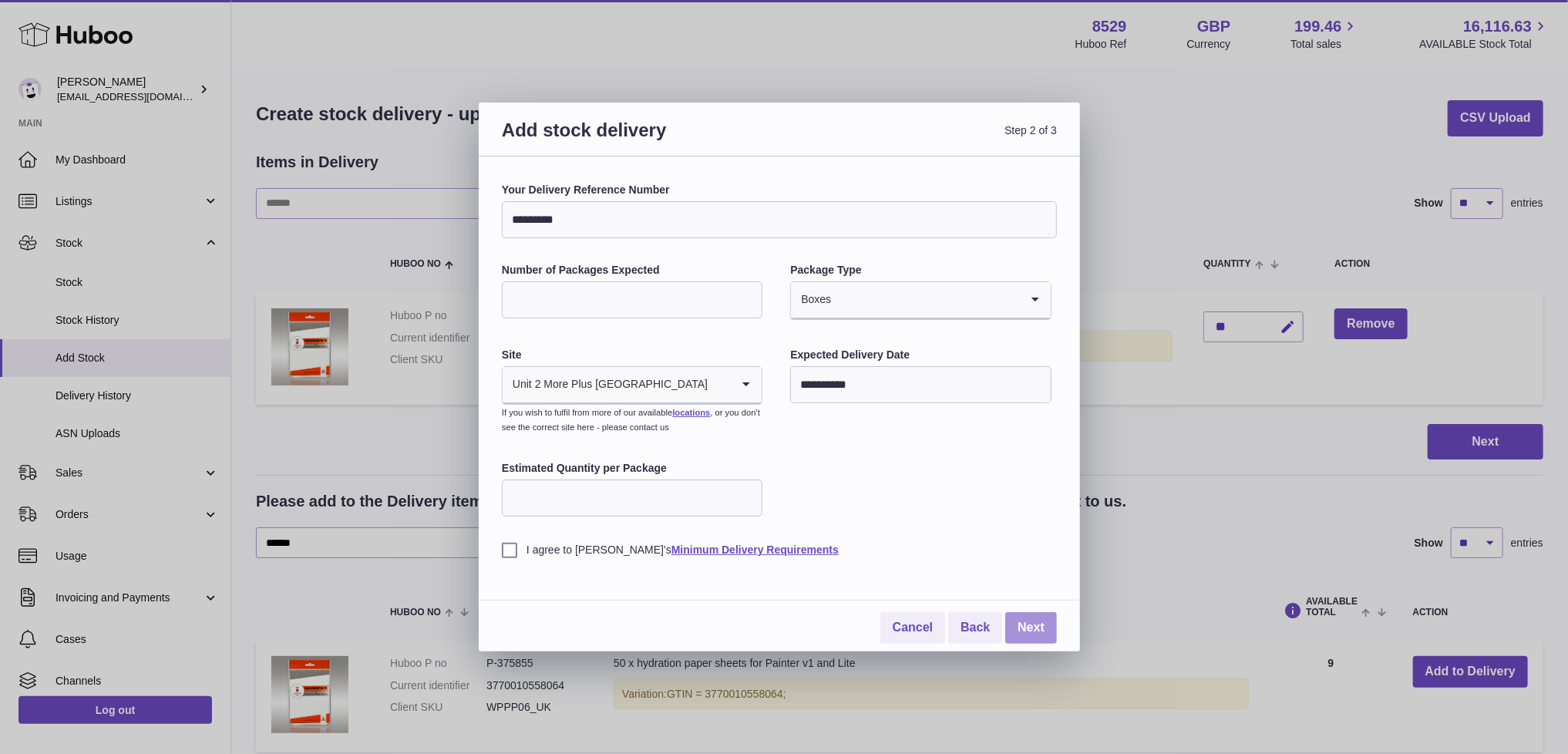
click at [1035, 629] on link "Next" at bounding box center [1031, 628] width 52 height 32
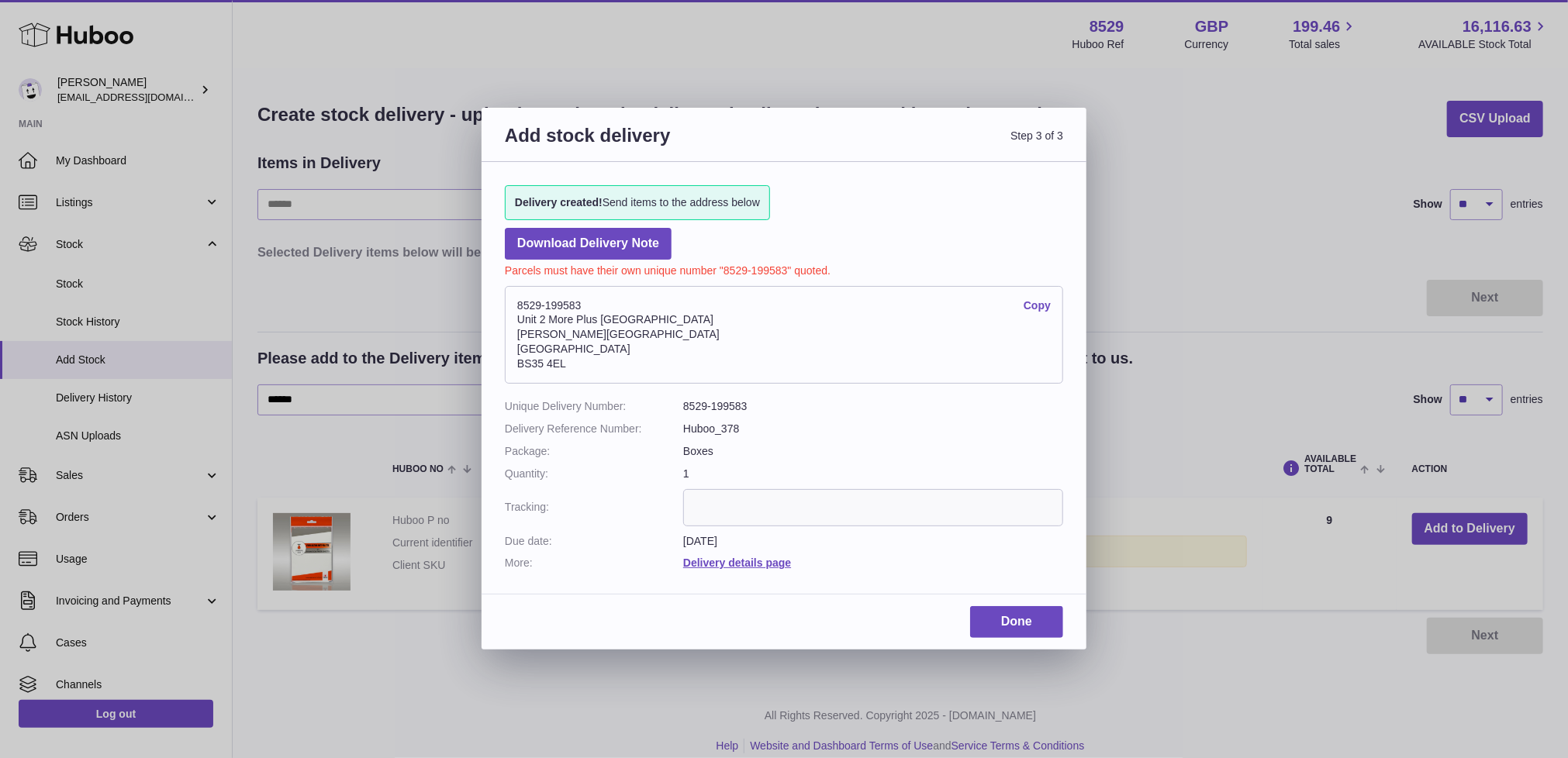
click at [536, 305] on address "8529-199583 Copy Unit 2 More Plus Central Park Hudson Ave Severn Beach BS35 4EL" at bounding box center [784, 335] width 558 height 98
copy address "8529-199583"
click at [562, 243] on link "Download Delivery Note" at bounding box center [588, 243] width 167 height 32
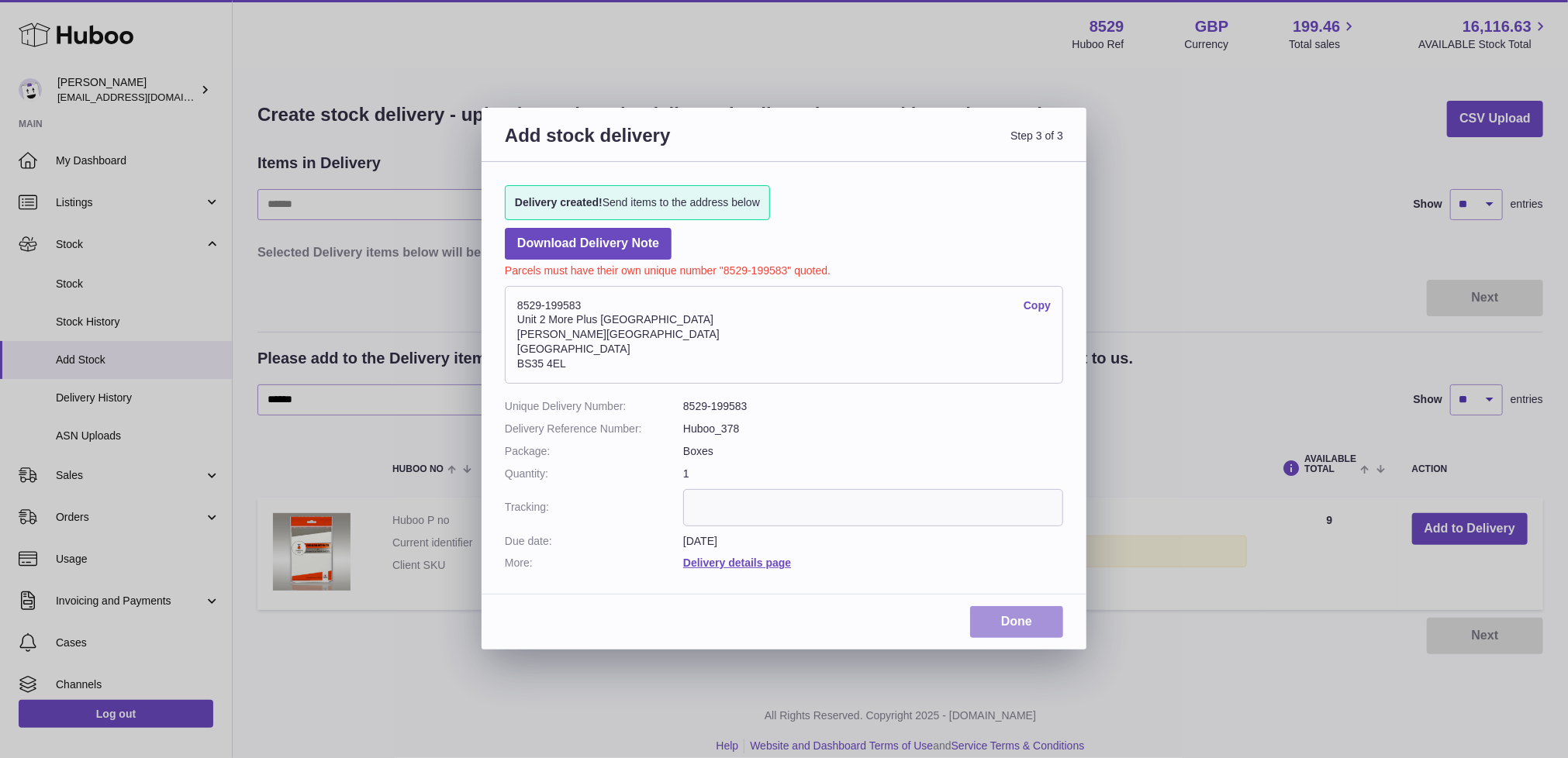
click at [1019, 618] on link "Done" at bounding box center [1016, 622] width 93 height 32
